Goal: Information Seeking & Learning: Check status

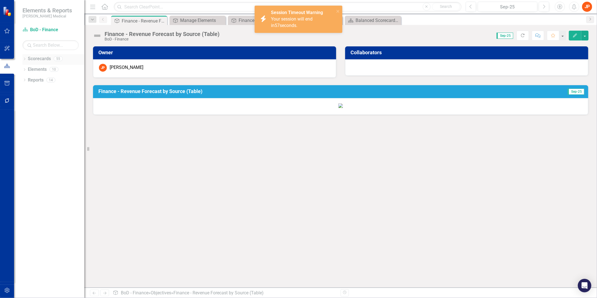
scroll to position [54, 0]
click at [38, 60] on link "Scorecards" at bounding box center [39, 59] width 23 height 6
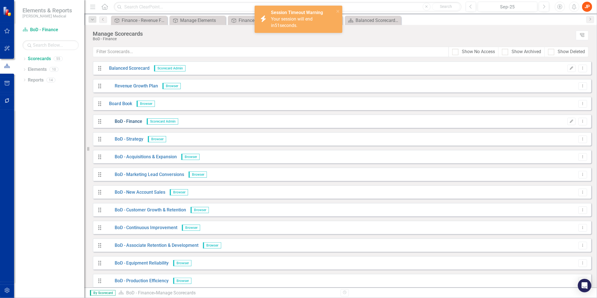
click at [124, 122] on link "BoD - Finance" at bounding box center [124, 121] width 38 height 6
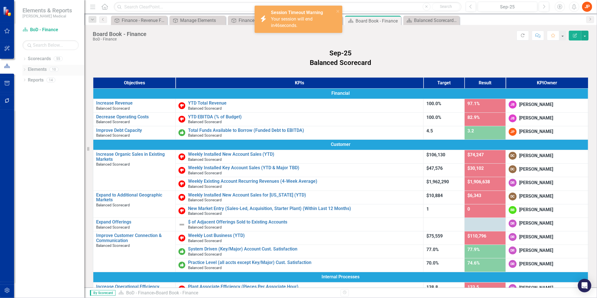
click at [36, 68] on link "Elements" at bounding box center [37, 69] width 19 height 6
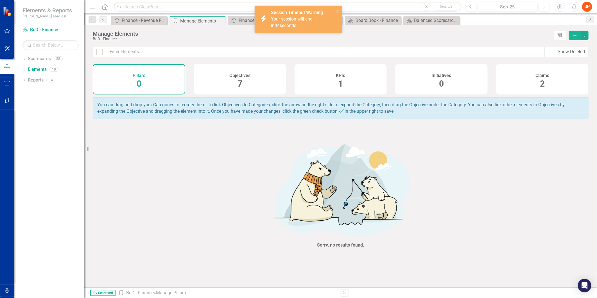
click at [240, 84] on span "7" at bounding box center [240, 84] width 5 height 10
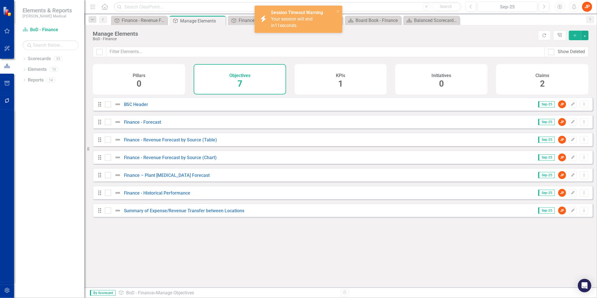
click at [334, 85] on div "KPIs 1" at bounding box center [341, 79] width 93 height 30
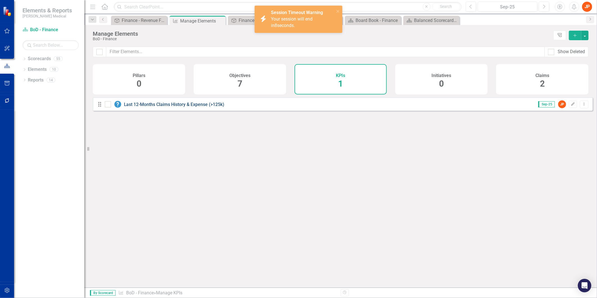
click at [156, 107] on link "Last 12-Months Claims History & Expense (>125k)" at bounding box center [174, 104] width 101 height 5
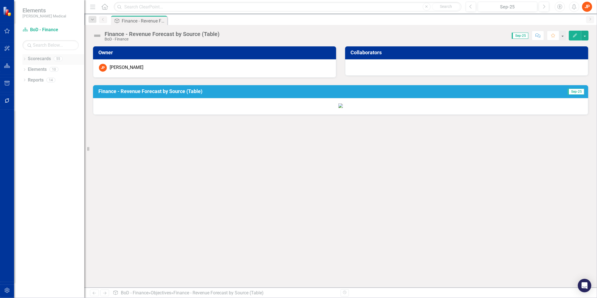
click at [33, 59] on link "Scorecards" at bounding box center [39, 59] width 23 height 6
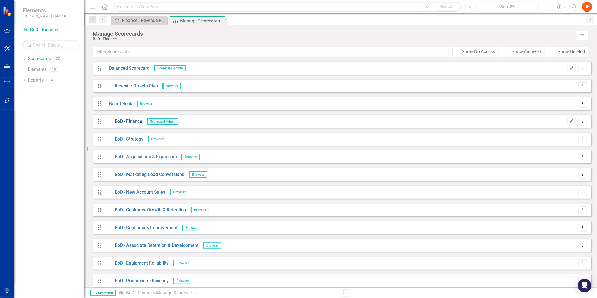
click at [135, 124] on link "BoD - Finance" at bounding box center [124, 121] width 38 height 6
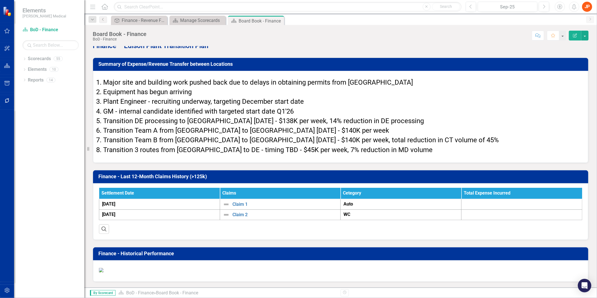
scroll to position [1906, 0]
click at [170, 174] on h3 "Finance - Last 12-Month Claims History (>125k)" at bounding box center [341, 177] width 487 height 6
click at [172, 174] on h3 "Finance - Last 12-Month Claims History (>125k)" at bounding box center [341, 177] width 487 height 6
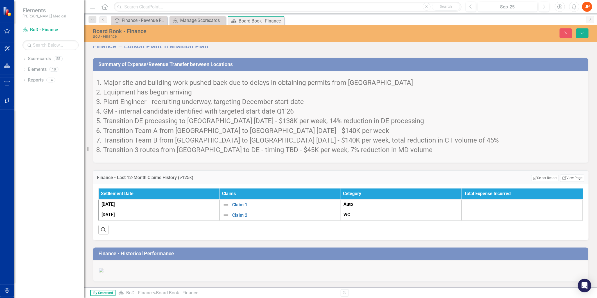
scroll to position [1875, 0]
click at [132, 184] on div "Finance - Last 12-Month Claims History (>125k) Edit Report Select Report Link V…" at bounding box center [341, 177] width 496 height 14
click at [126, 235] on div "Search" at bounding box center [340, 228] width 485 height 14
click at [117, 184] on div "Finance - Last 12-Month Claims History (>125k) Edit Report Select Report Link V…" at bounding box center [341, 177] width 496 height 14
click at [140, 200] on th "Settlement Date" at bounding box center [159, 194] width 121 height 11
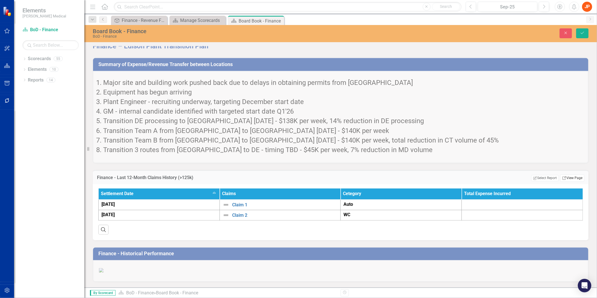
click at [573, 182] on link "Link View Page" at bounding box center [572, 178] width 24 height 7
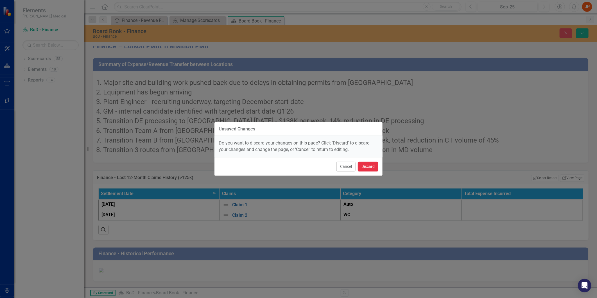
click at [366, 168] on button "Discard" at bounding box center [368, 167] width 21 height 10
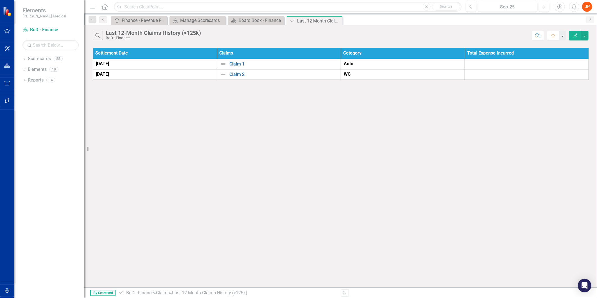
click at [152, 91] on div "Search Last 12-Month Claims History (>125k) BoD - Finance Comment Favorite Edit…" at bounding box center [340, 156] width 513 height 263
click at [575, 34] on icon "Edit Report" at bounding box center [575, 35] width 5 height 4
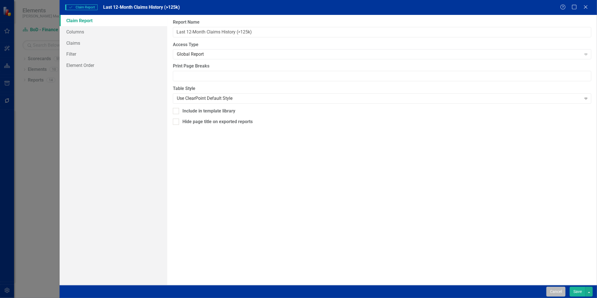
click at [553, 290] on button "Cancel" at bounding box center [556, 292] width 19 height 10
